Goal: Download file/media

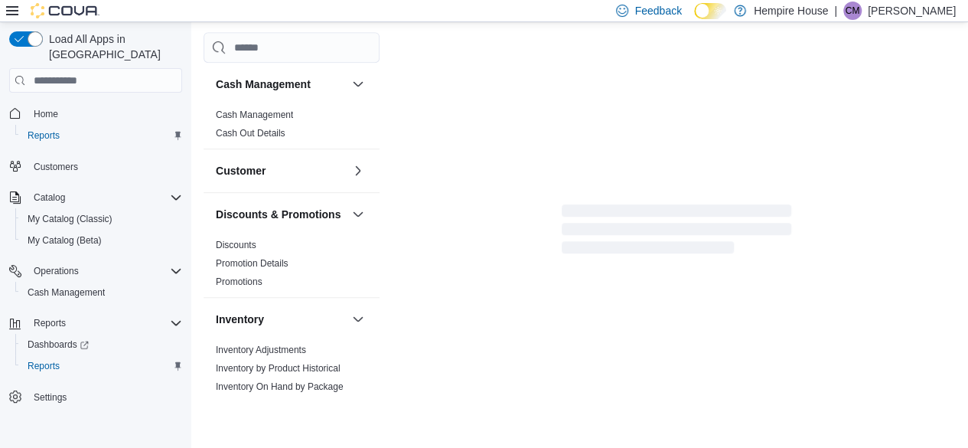
scroll to position [503, 0]
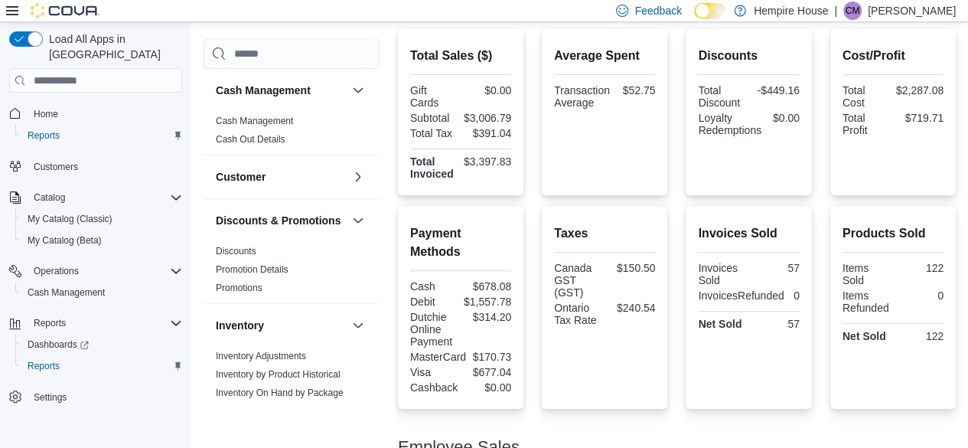
scroll to position [503, 0]
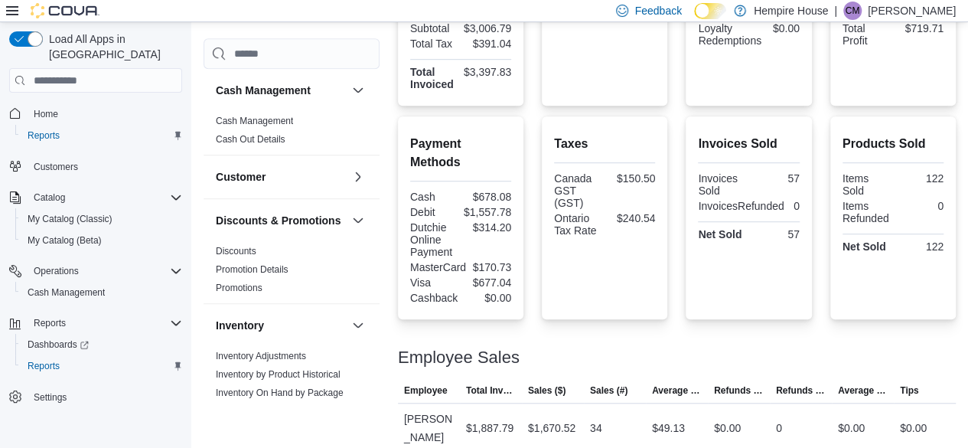
scroll to position [503, 0]
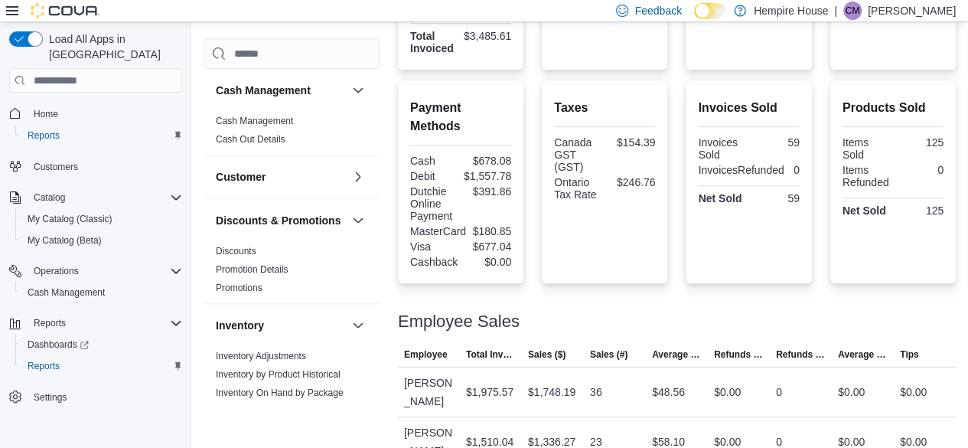
scroll to position [503, 0]
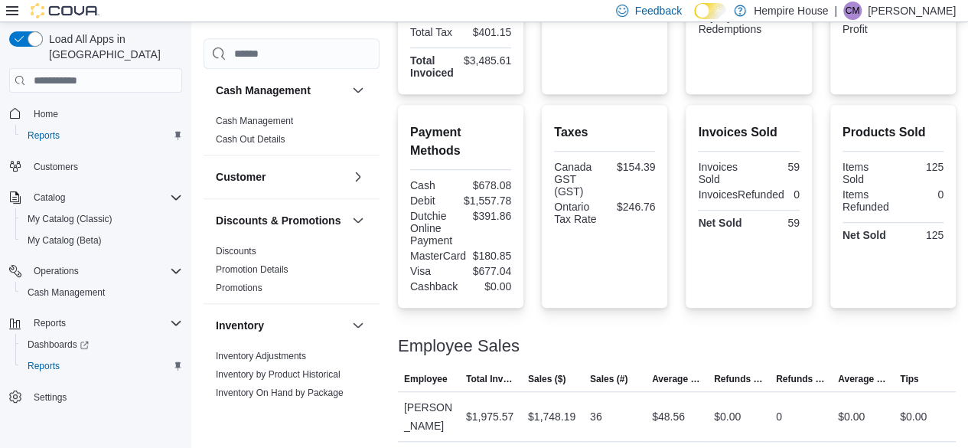
scroll to position [503, 0]
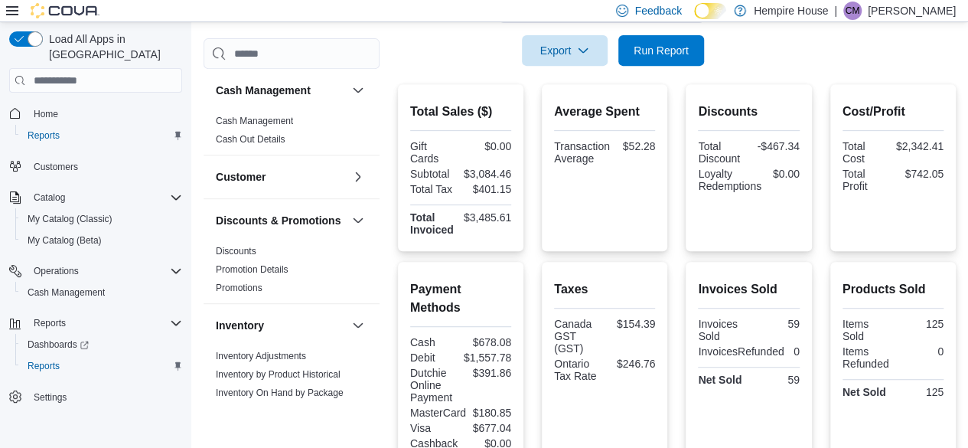
scroll to position [503, 0]
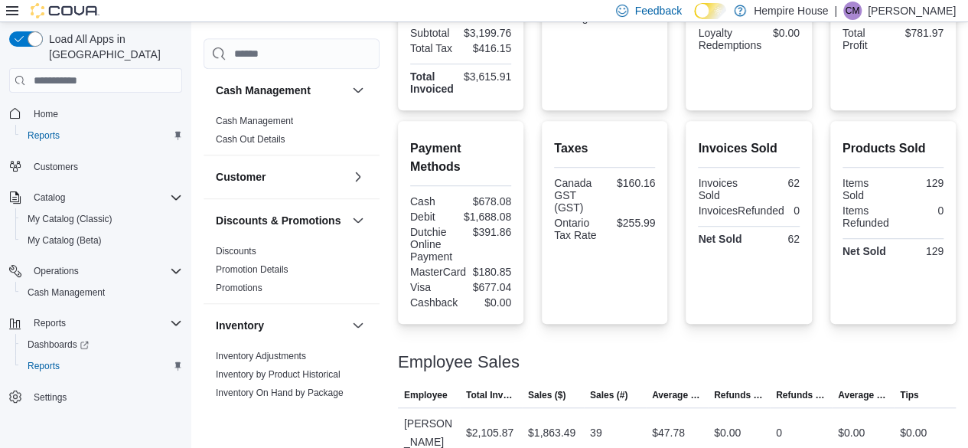
scroll to position [503, 0]
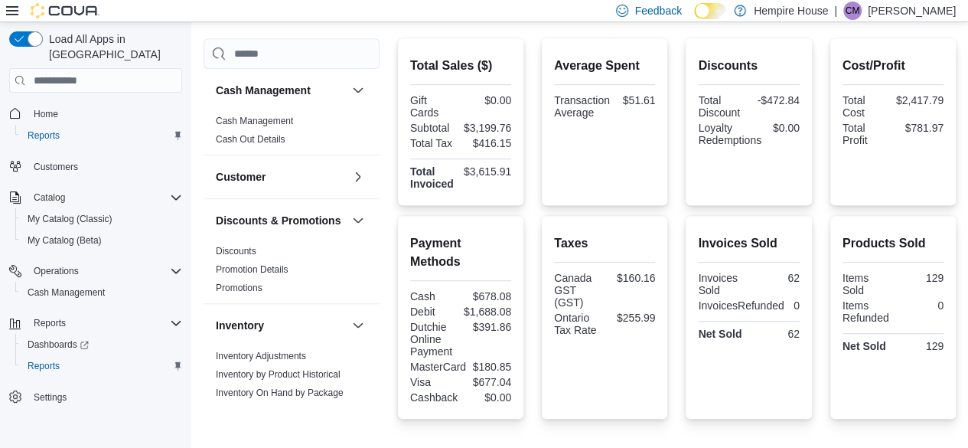
scroll to position [503, 0]
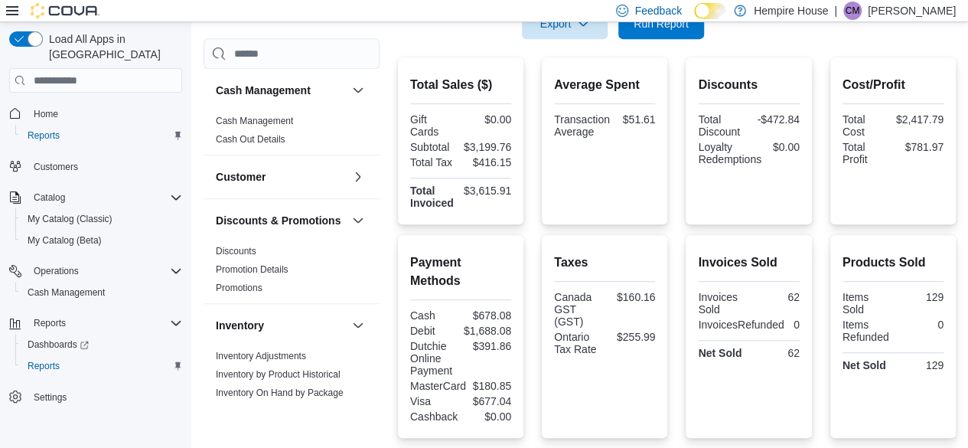
scroll to position [503, 0]
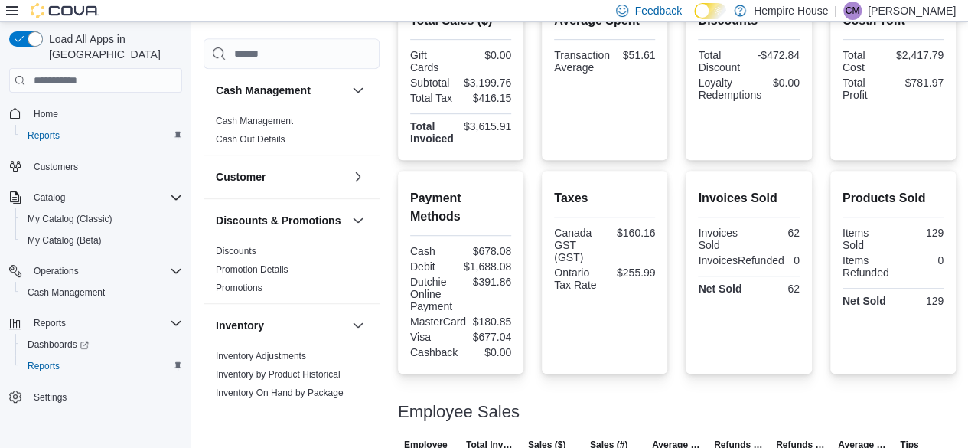
scroll to position [503, 0]
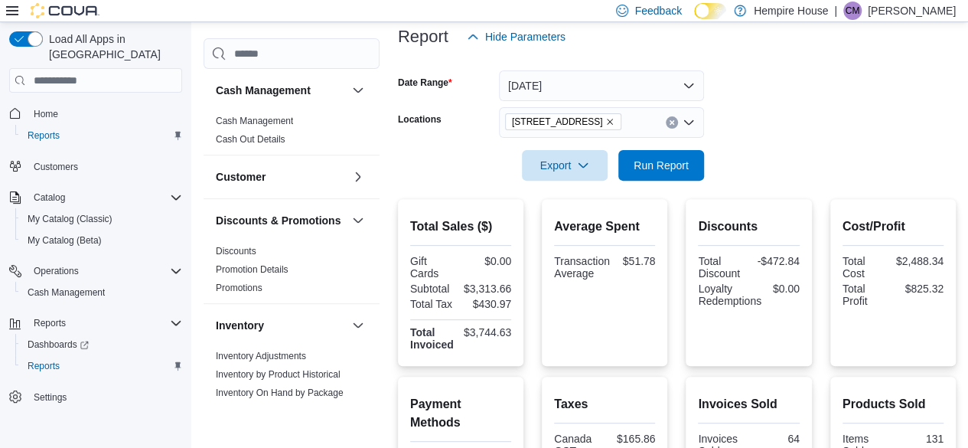
scroll to position [188, 0]
click at [575, 160] on span "Export" at bounding box center [564, 165] width 67 height 31
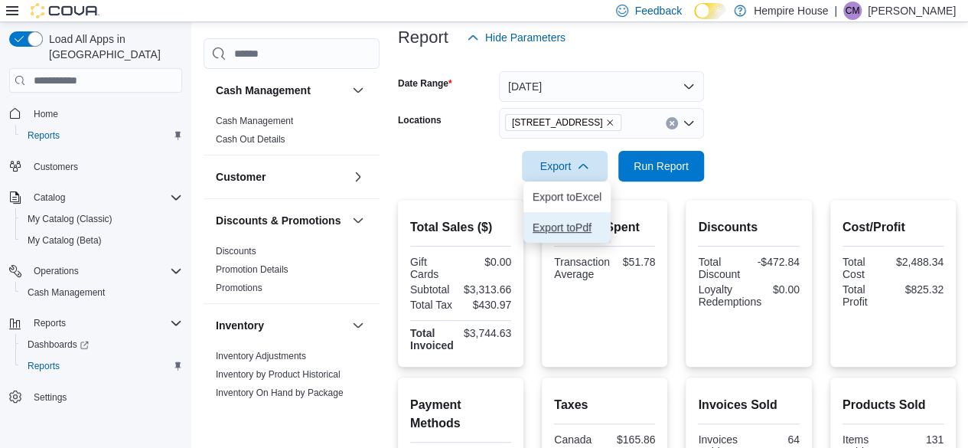
click at [549, 223] on span "Export to Pdf" at bounding box center [566, 227] width 69 height 12
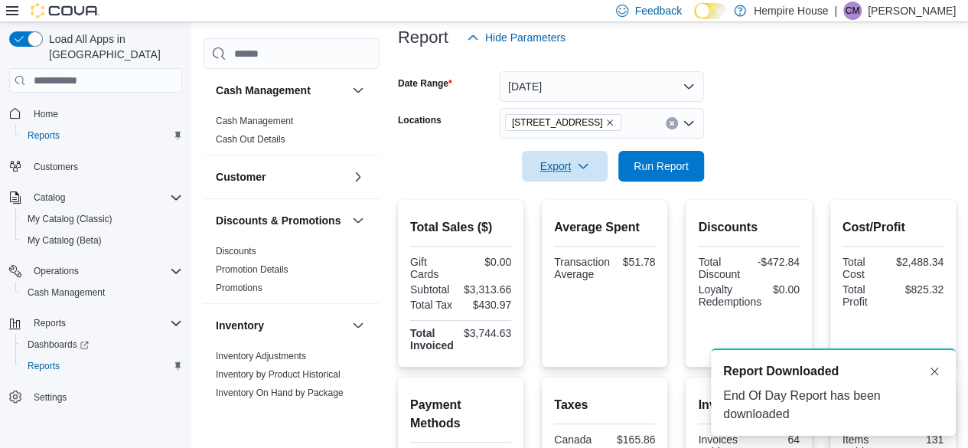
scroll to position [0, 0]
